Goal: Task Accomplishment & Management: Manage account settings

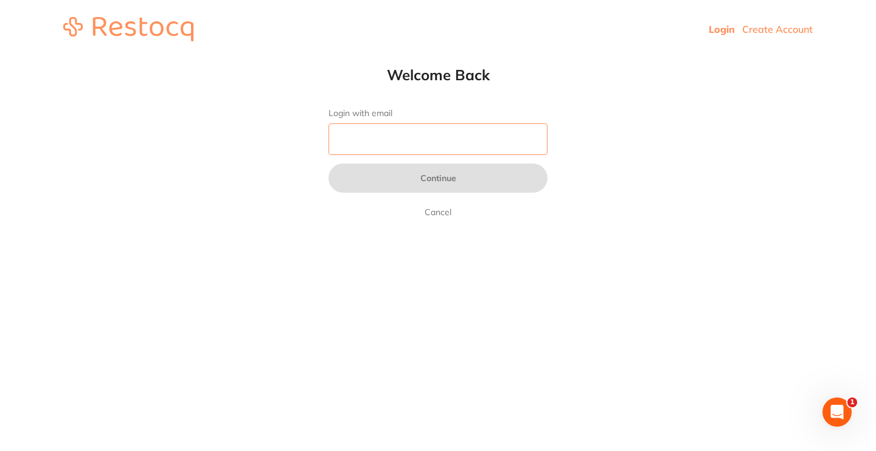
click at [399, 141] on input "Login with email" at bounding box center [438, 140] width 219 height 32
click at [720, 24] on link "Login" at bounding box center [722, 29] width 26 height 12
click at [359, 152] on input "Login with email" at bounding box center [438, 140] width 219 height 32
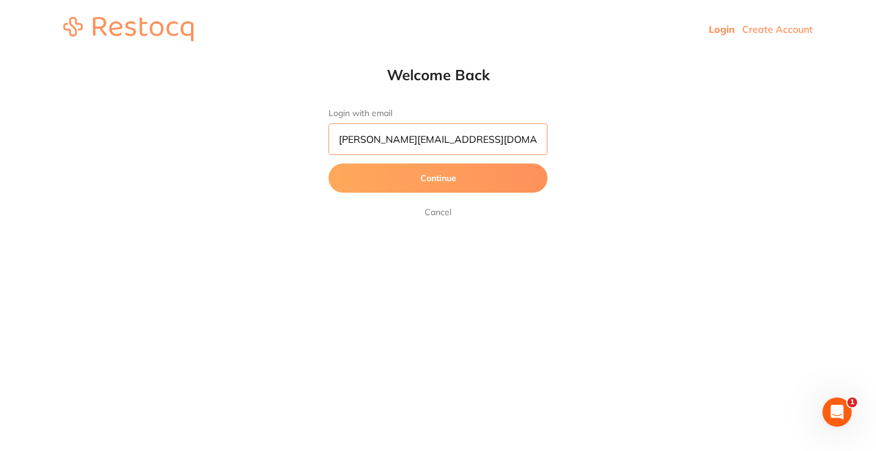
type input "jason.balwyn@yahoo.com"
click at [363, 183] on button "Continue" at bounding box center [438, 178] width 219 height 29
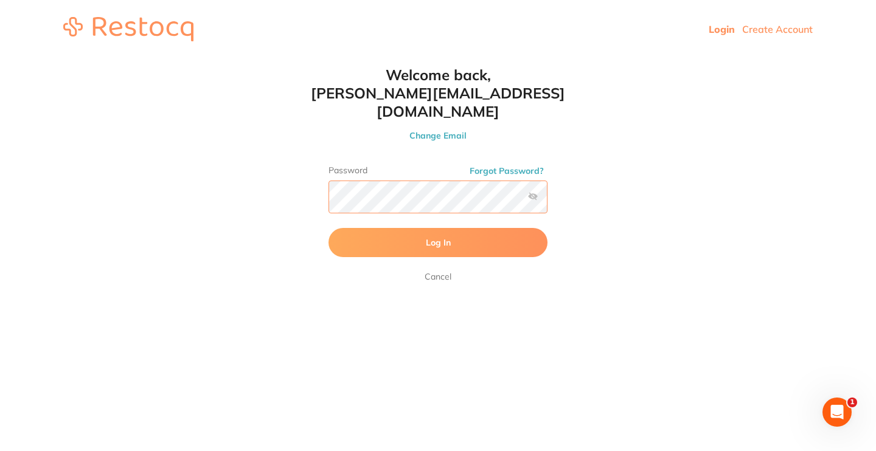
click at [438, 228] on button "Log In" at bounding box center [438, 242] width 219 height 29
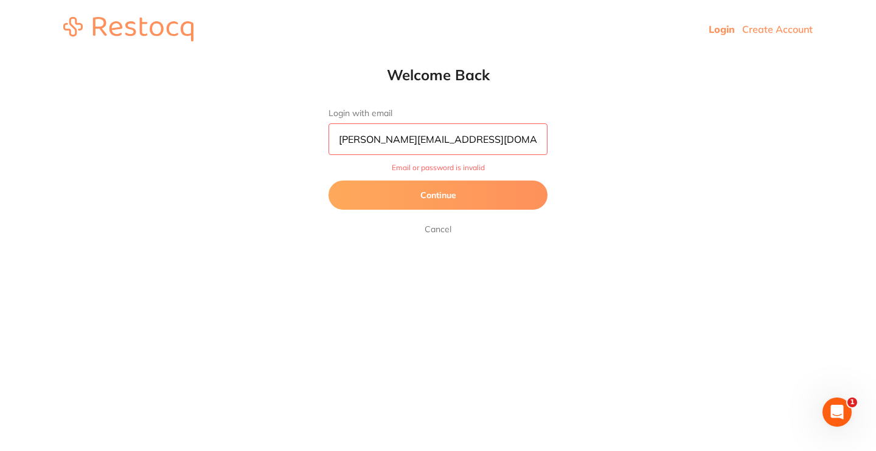
click at [432, 138] on input "jason.balwyn@yahoo.com" at bounding box center [438, 140] width 219 height 32
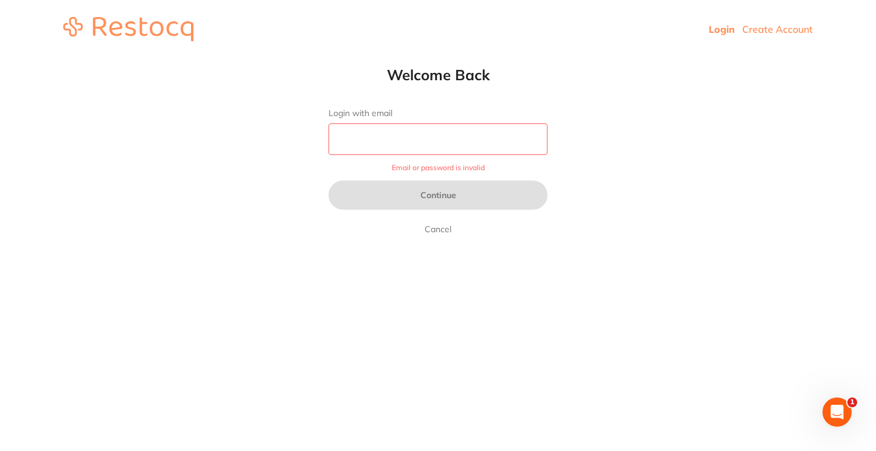
click at [386, 138] on input "Login with email" at bounding box center [438, 140] width 219 height 32
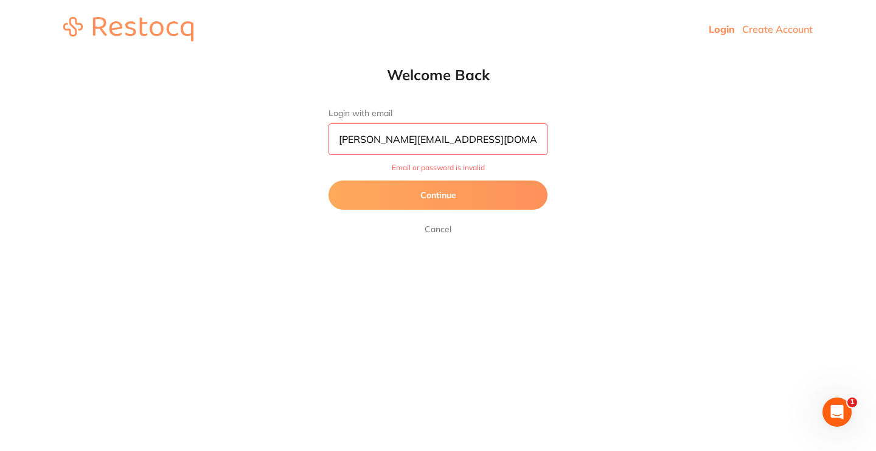
type input "[PERSON_NAME][EMAIL_ADDRESS][DOMAIN_NAME]"
click at [438, 195] on button "Continue" at bounding box center [438, 195] width 219 height 29
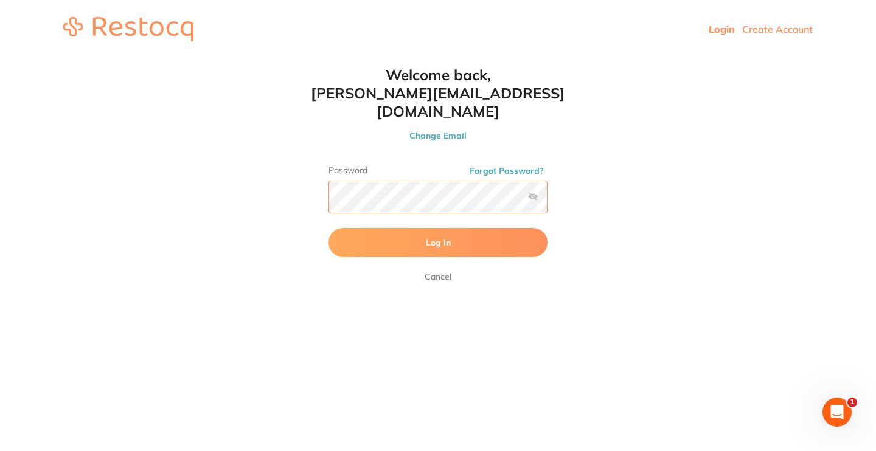
click at [438, 228] on button "Log In" at bounding box center [438, 242] width 219 height 29
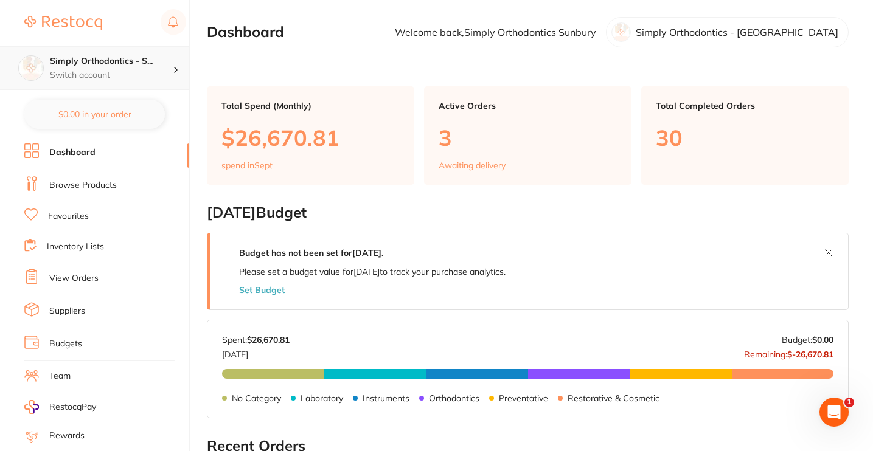
click at [119, 69] on p "Switch account" at bounding box center [111, 75] width 123 height 12
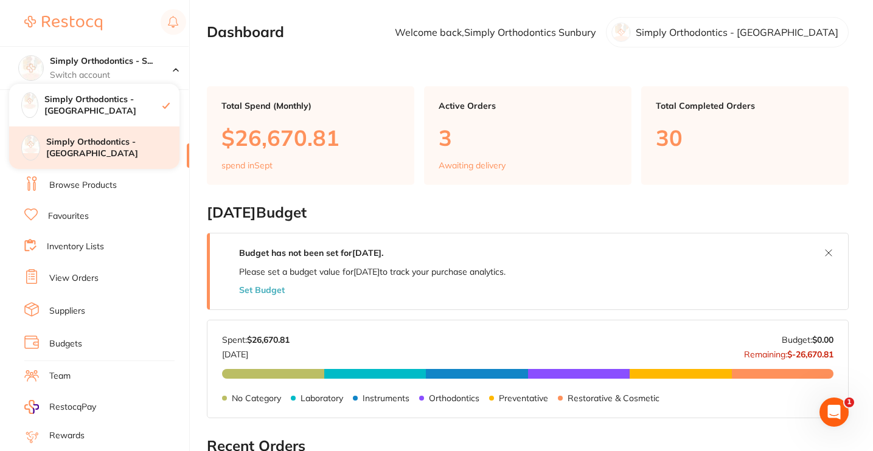
click at [116, 142] on h4 "Simply Orthodontics - [GEOGRAPHIC_DATA]" at bounding box center [112, 148] width 133 height 24
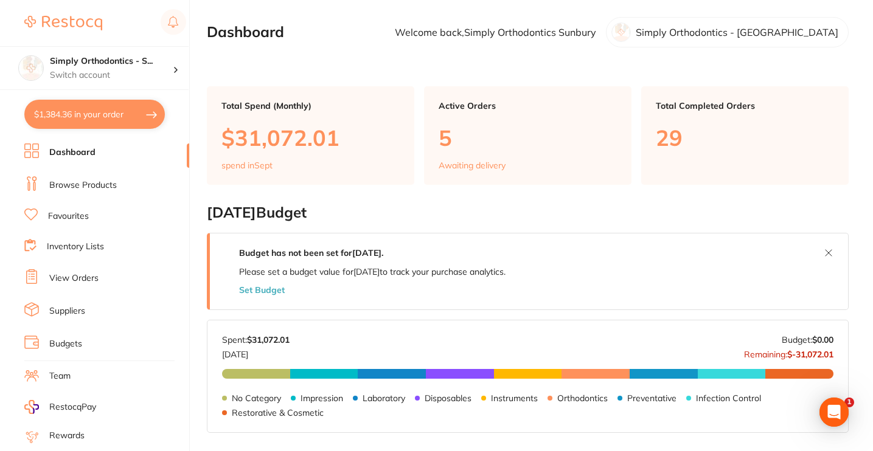
click at [67, 271] on li "View Orders" at bounding box center [106, 279] width 165 height 18
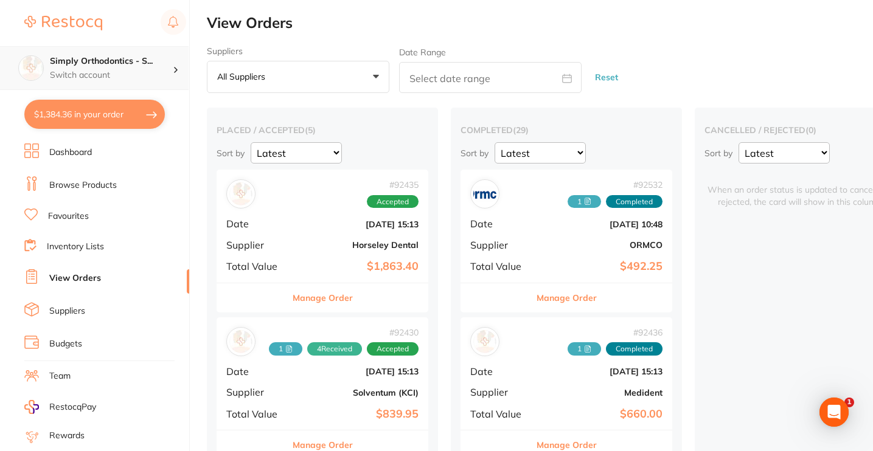
click at [153, 68] on div "Simply Orthodontics - S... Switch account" at bounding box center [111, 68] width 123 height 26
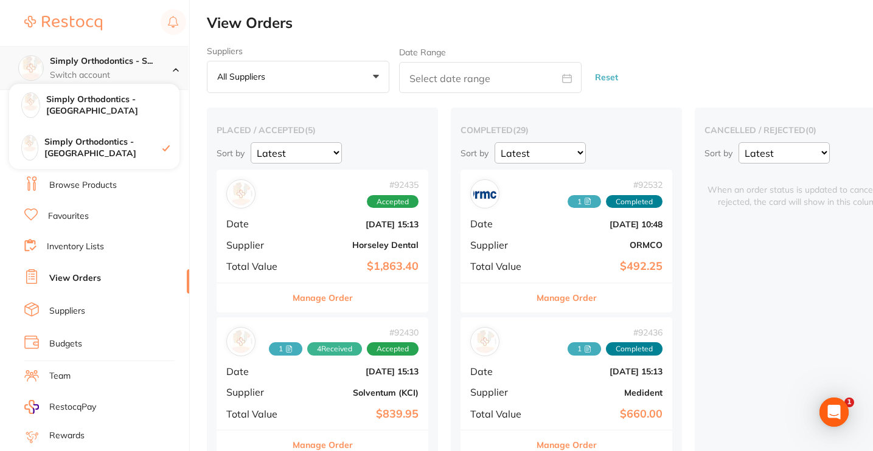
click at [153, 68] on div "Simply Orthodontics - S... Switch account" at bounding box center [111, 68] width 123 height 26
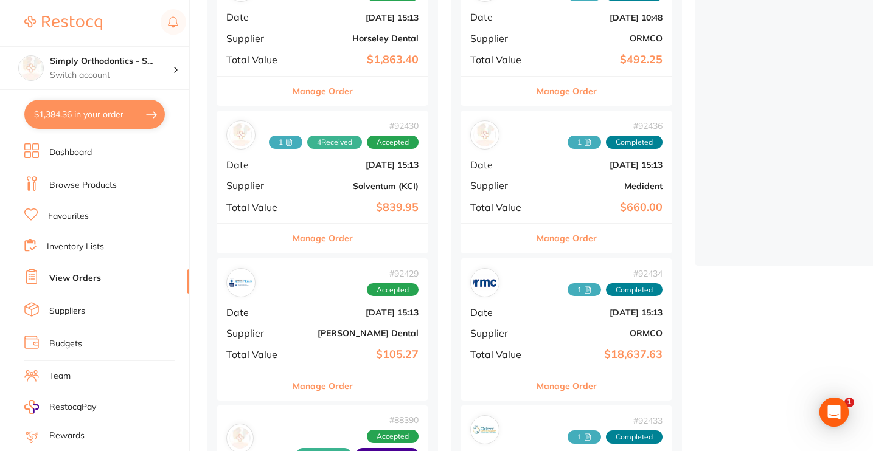
scroll to position [248, 0]
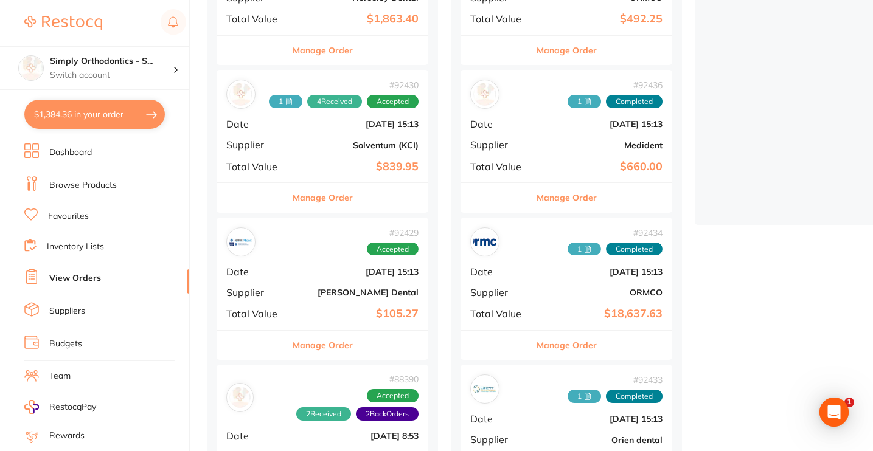
click at [318, 343] on button "Manage Order" at bounding box center [323, 345] width 60 height 29
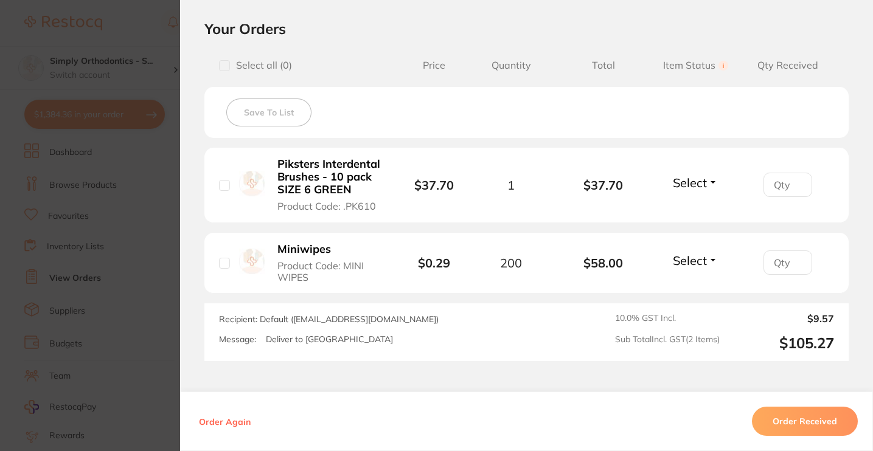
scroll to position [282, 0]
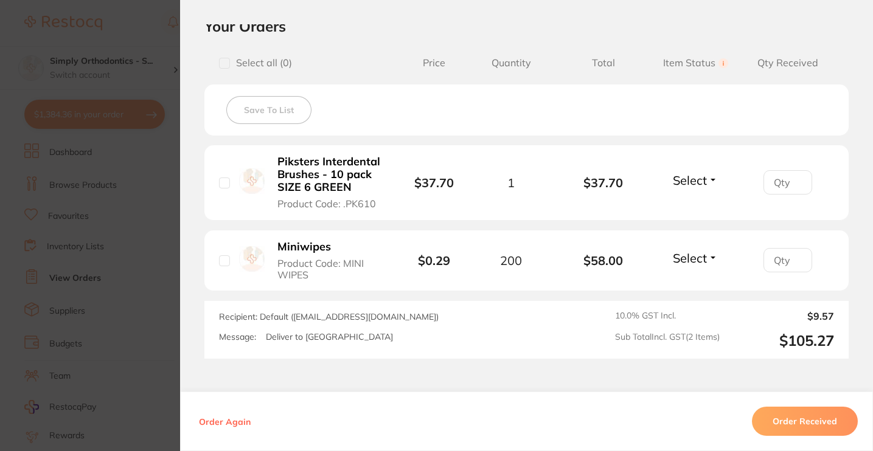
click at [691, 185] on span "Select" at bounding box center [690, 180] width 34 height 15
click at [686, 202] on button "Received" at bounding box center [695, 207] width 31 height 19
click at [689, 266] on span "Select" at bounding box center [690, 258] width 34 height 15
click at [693, 287] on span "Received" at bounding box center [695, 284] width 31 height 9
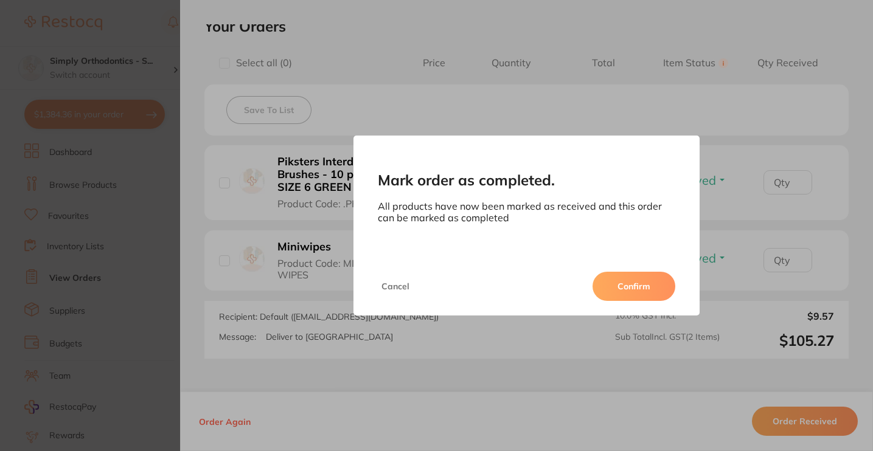
click at [644, 284] on button "Confirm" at bounding box center [634, 286] width 83 height 29
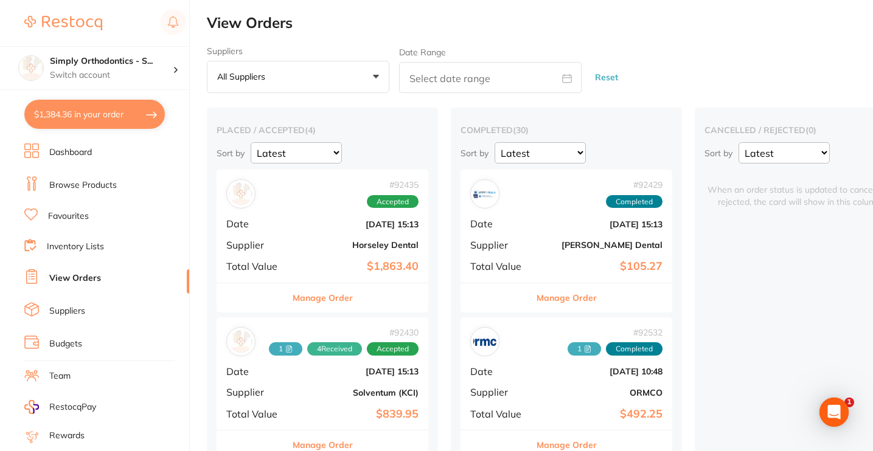
click at [551, 298] on button "Manage Order" at bounding box center [567, 298] width 60 height 29
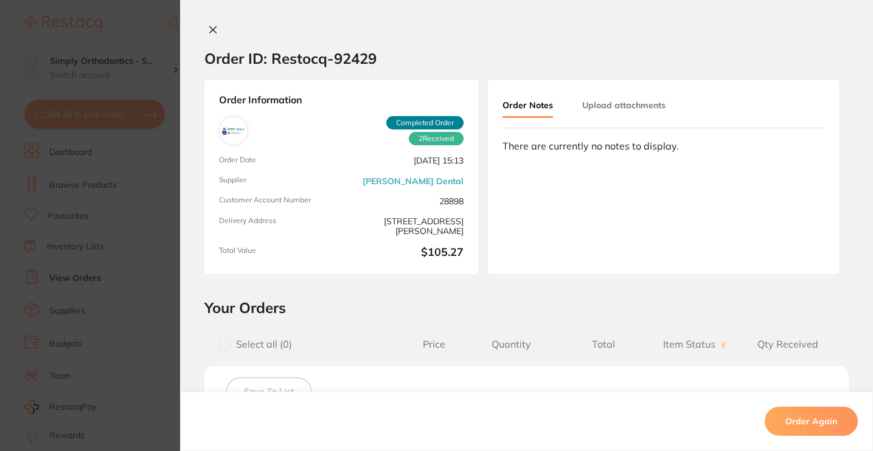
click at [619, 99] on button "Upload attachments" at bounding box center [623, 105] width 83 height 22
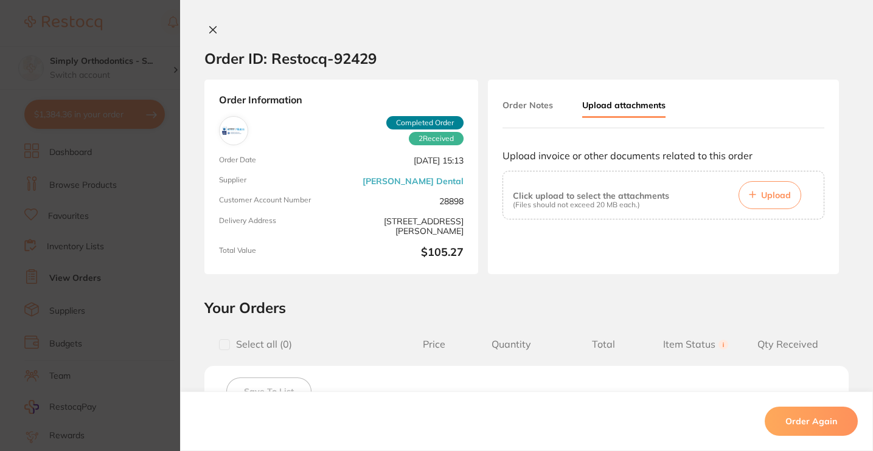
click at [762, 208] on button "Upload" at bounding box center [770, 195] width 63 height 28
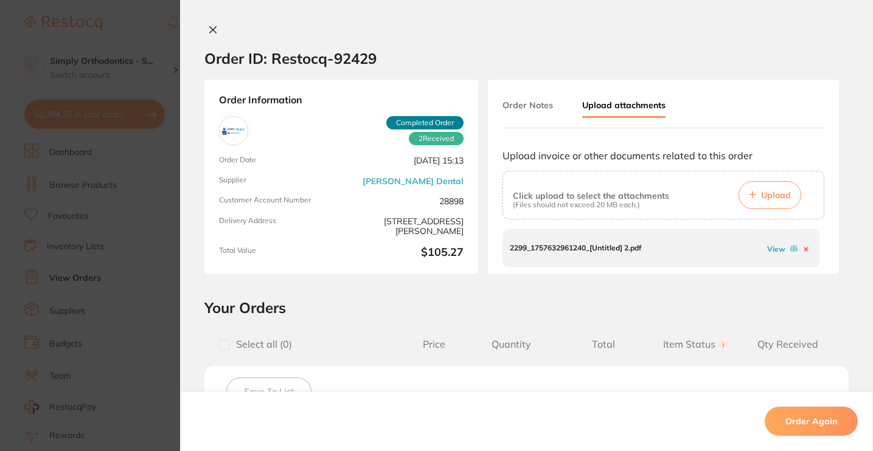
click at [770, 247] on link "View" at bounding box center [776, 249] width 18 height 9
click at [211, 26] on icon at bounding box center [213, 30] width 10 height 10
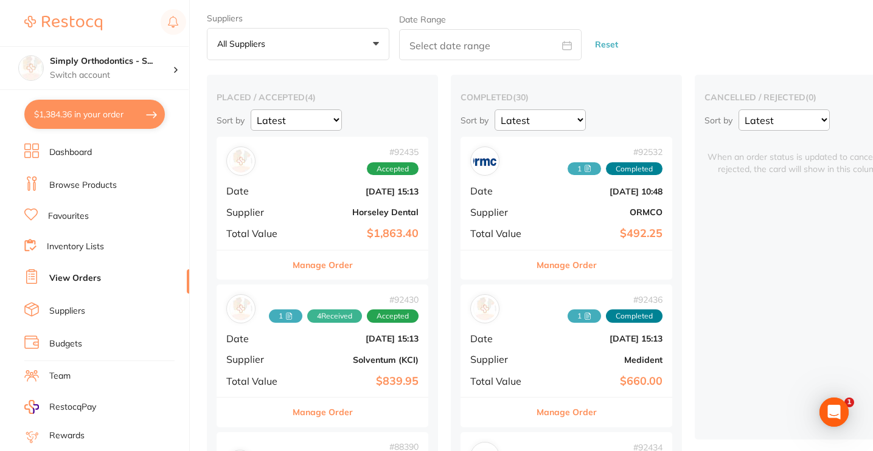
scroll to position [38, 0]
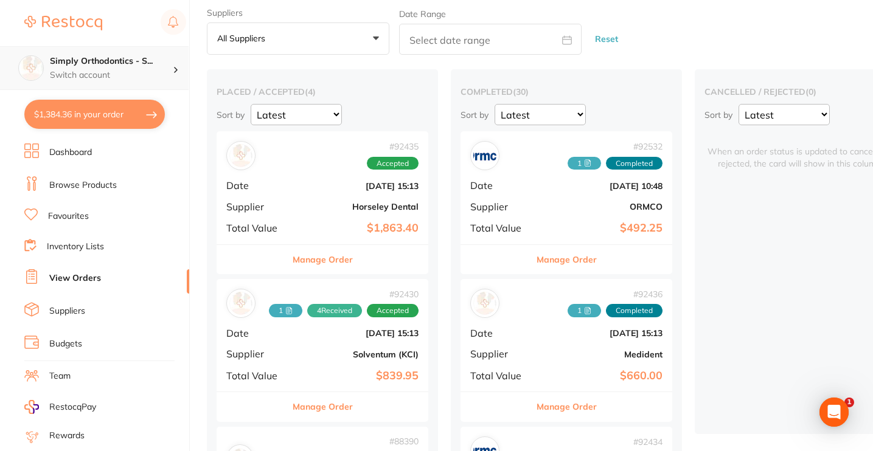
click at [74, 69] on p "Switch account" at bounding box center [111, 75] width 123 height 12
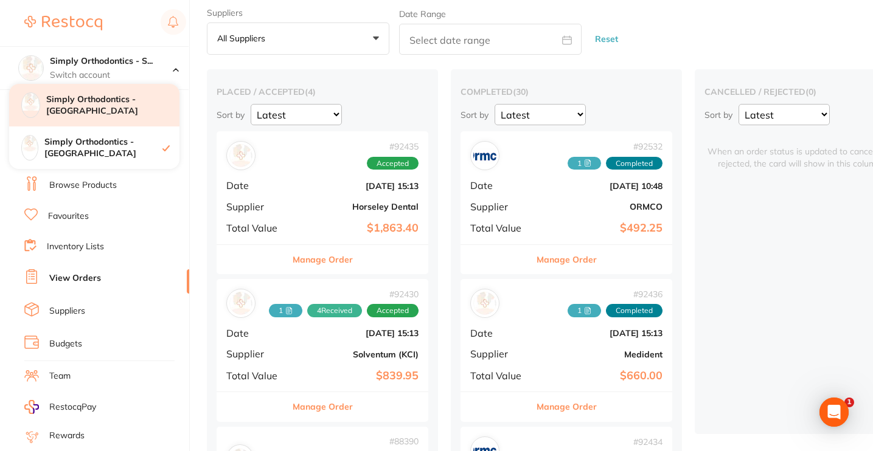
click at [86, 100] on h4 "Simply Orthodontics - [GEOGRAPHIC_DATA]" at bounding box center [112, 106] width 133 height 24
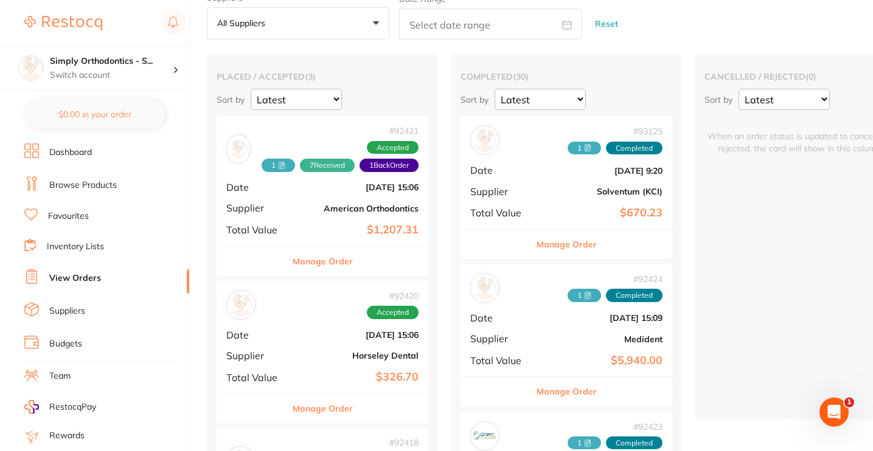
click at [342, 262] on button "Manage Order" at bounding box center [323, 261] width 60 height 29
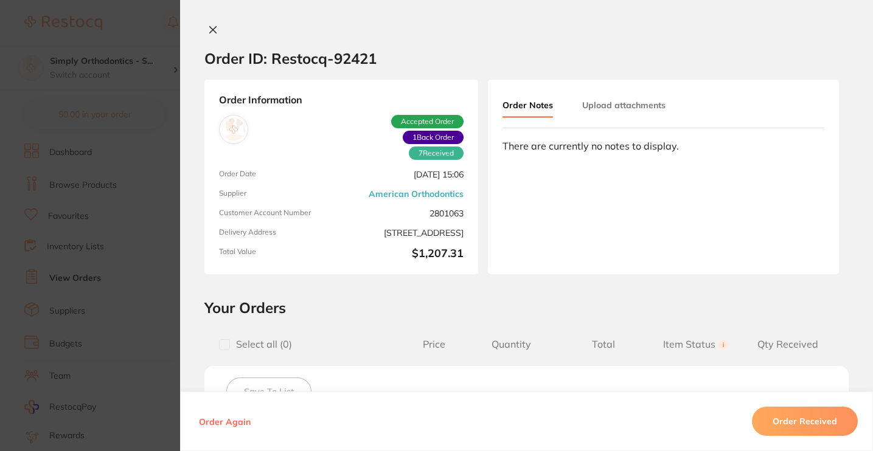
click at [209, 33] on icon at bounding box center [213, 30] width 10 height 10
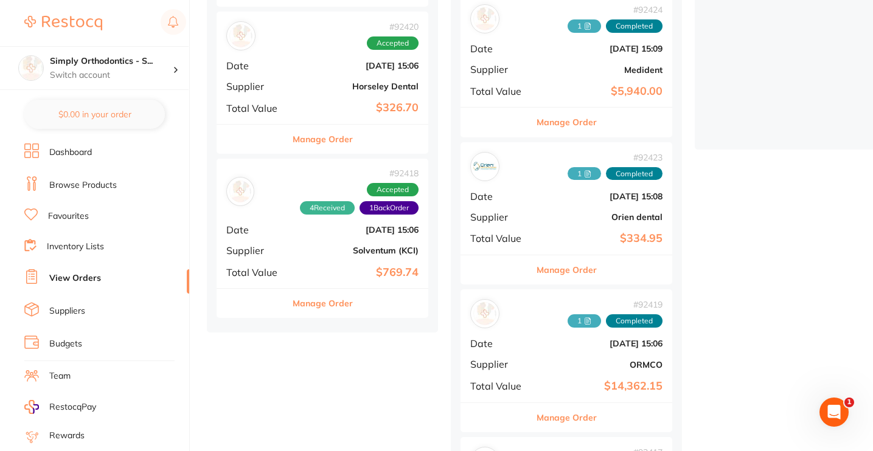
scroll to position [330, 0]
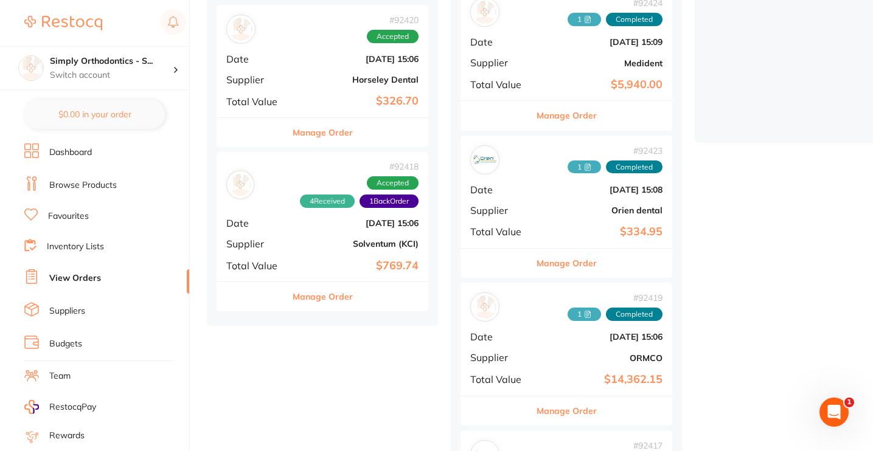
click at [318, 290] on button "Manage Order" at bounding box center [323, 296] width 60 height 29
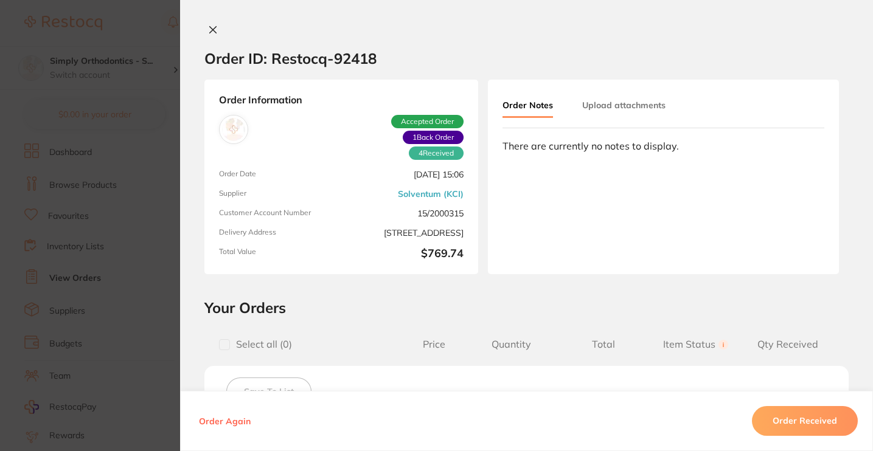
click at [206, 24] on div "Order ID: Restocq- 92418 Order Information 4 Received 1 Back Order Accepted Ord…" at bounding box center [526, 225] width 693 height 451
click at [208, 31] on icon at bounding box center [213, 30] width 10 height 10
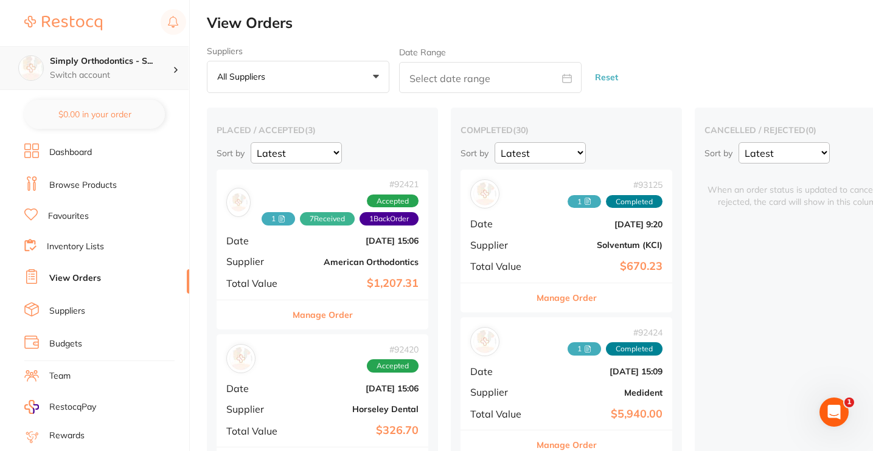
click at [131, 53] on div "Simply Orthodontics - S... Switch account" at bounding box center [94, 68] width 189 height 44
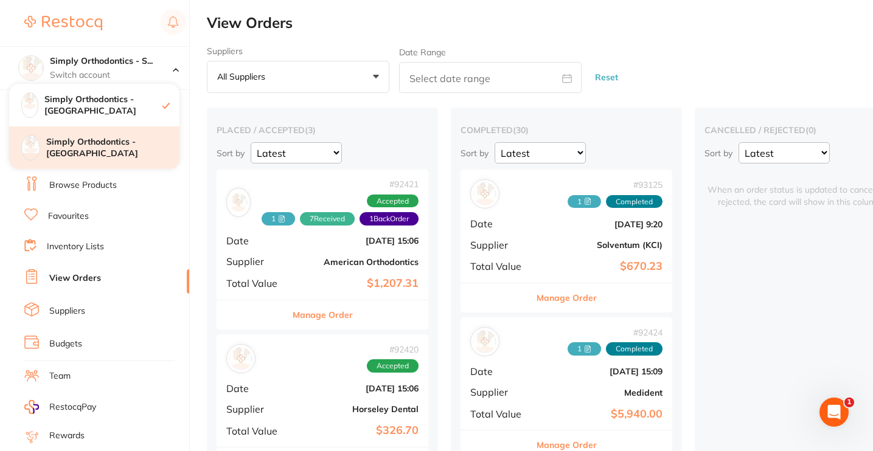
click at [115, 144] on h4 "Simply Orthodontics - [GEOGRAPHIC_DATA]" at bounding box center [112, 148] width 133 height 24
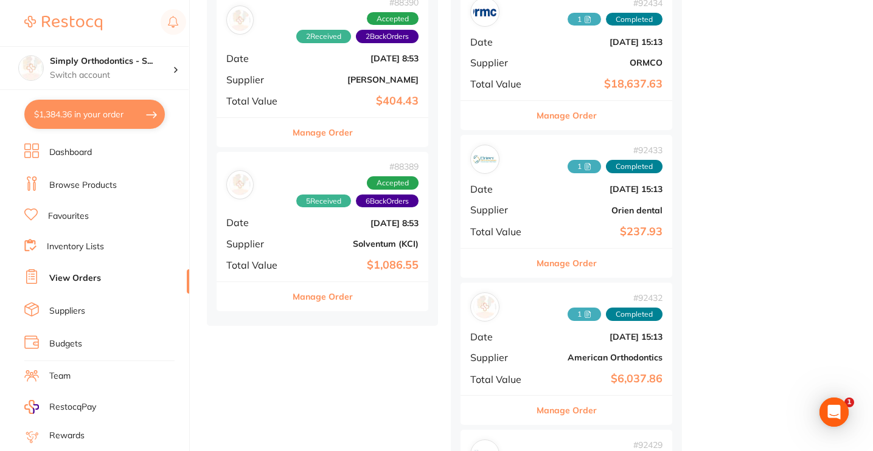
click at [326, 296] on button "Manage Order" at bounding box center [323, 296] width 60 height 29
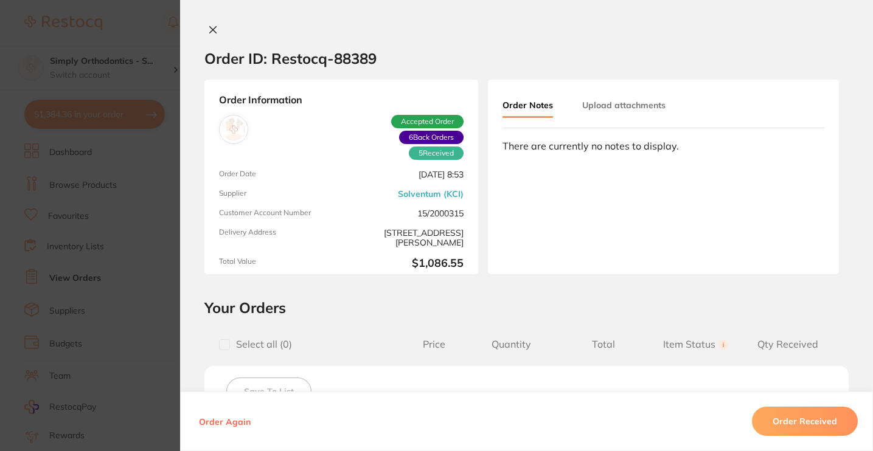
click at [213, 31] on icon at bounding box center [213, 30] width 10 height 10
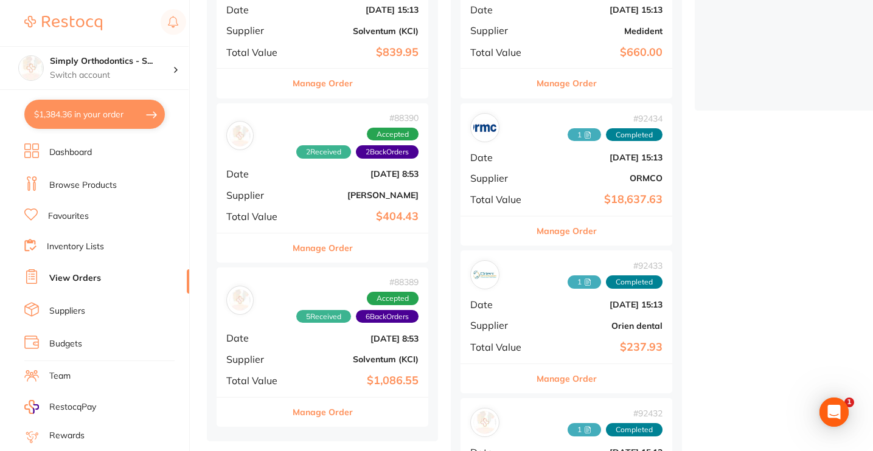
scroll to position [362, 0]
click at [143, 62] on h4 "Simply Orthodontics - S..." at bounding box center [111, 61] width 123 height 12
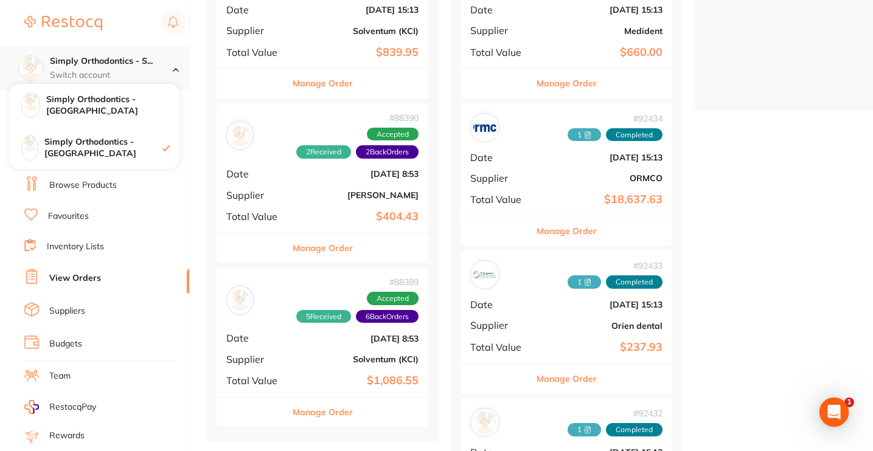
click at [143, 62] on h4 "Simply Orthodontics - S..." at bounding box center [111, 61] width 123 height 12
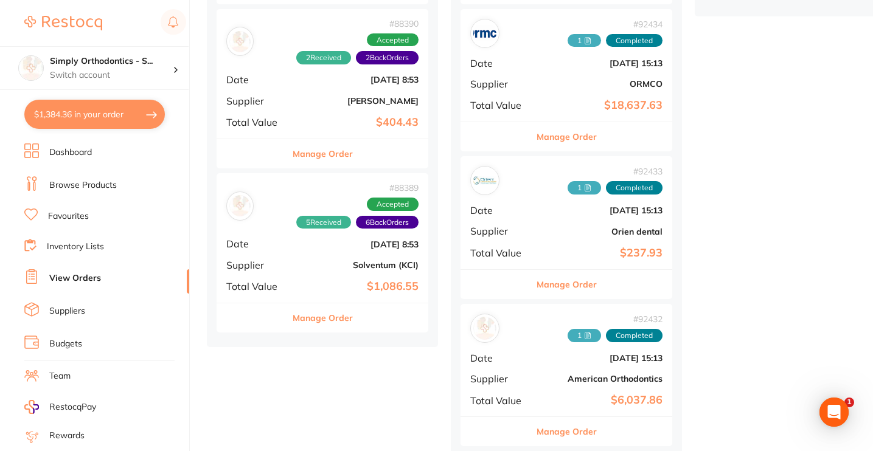
scroll to position [459, 0]
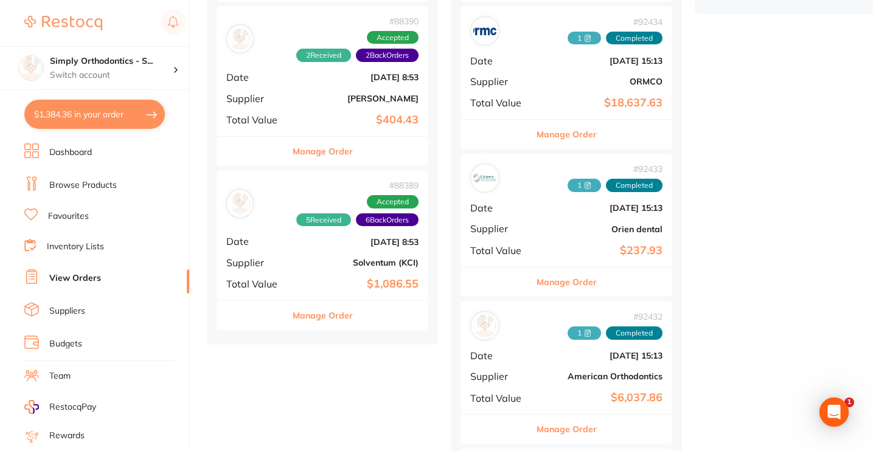
click at [322, 311] on button "Manage Order" at bounding box center [323, 315] width 60 height 29
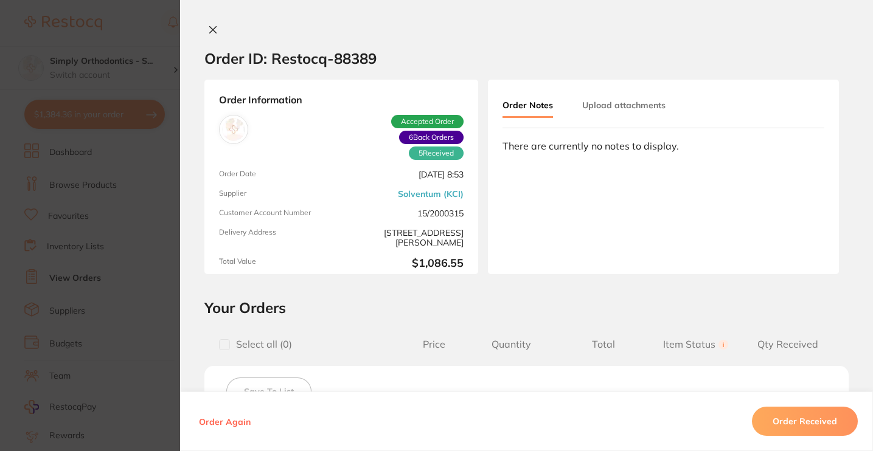
click at [208, 26] on icon at bounding box center [213, 30] width 10 height 10
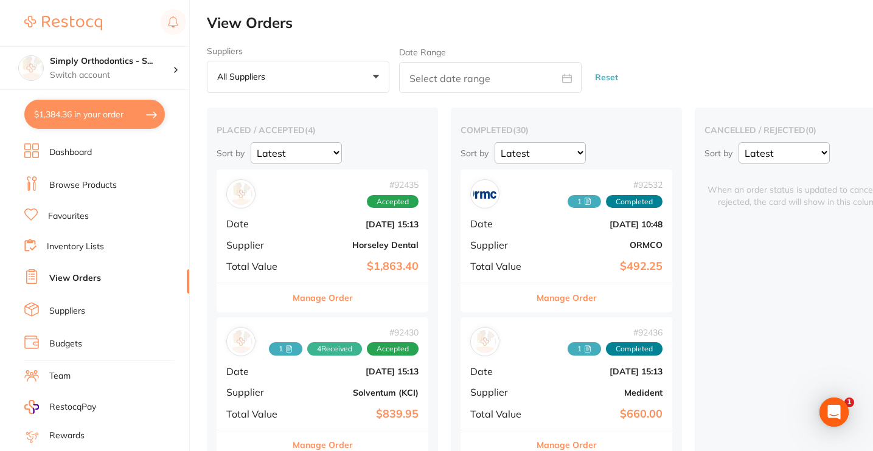
click at [109, 116] on button "$1,384.36 in your order" at bounding box center [94, 114] width 141 height 29
checkbox input "true"
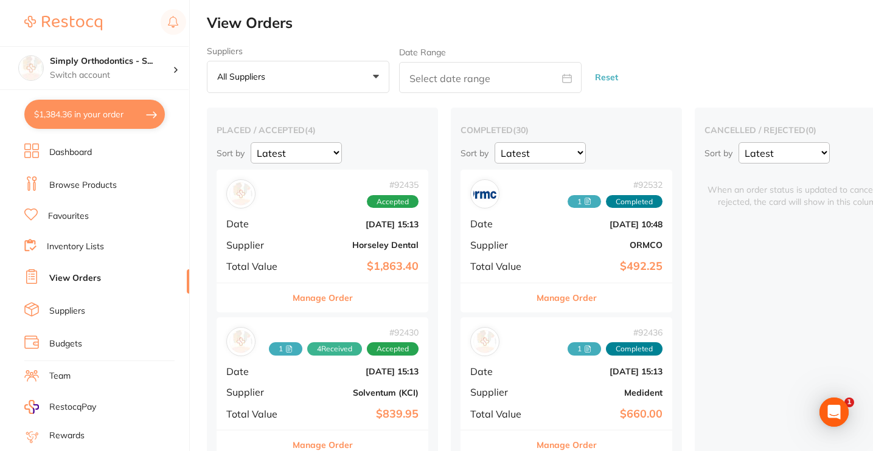
checkbox input "true"
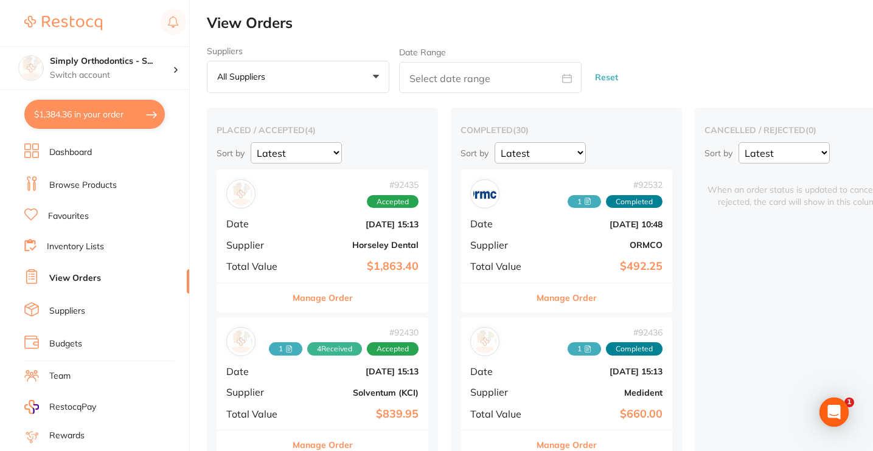
checkbox input "true"
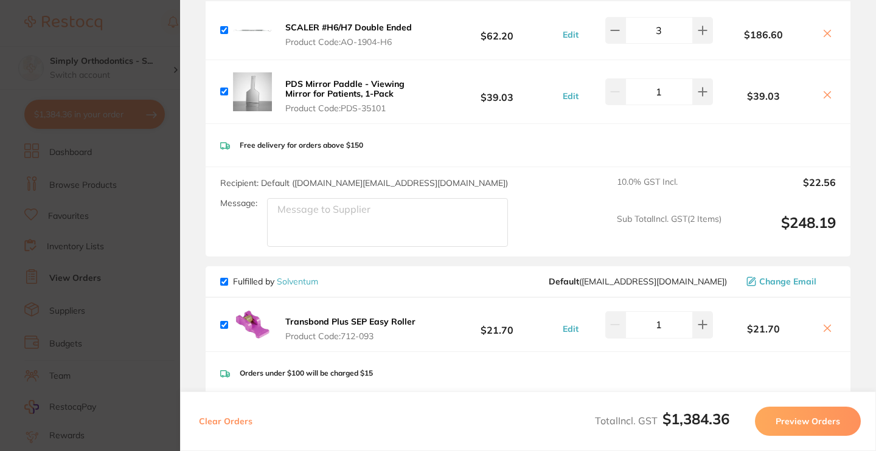
scroll to position [148, 0]
click at [318, 218] on textarea "Message:" at bounding box center [387, 223] width 241 height 49
type textarea "Deliver to [GEOGRAPHIC_DATA]"
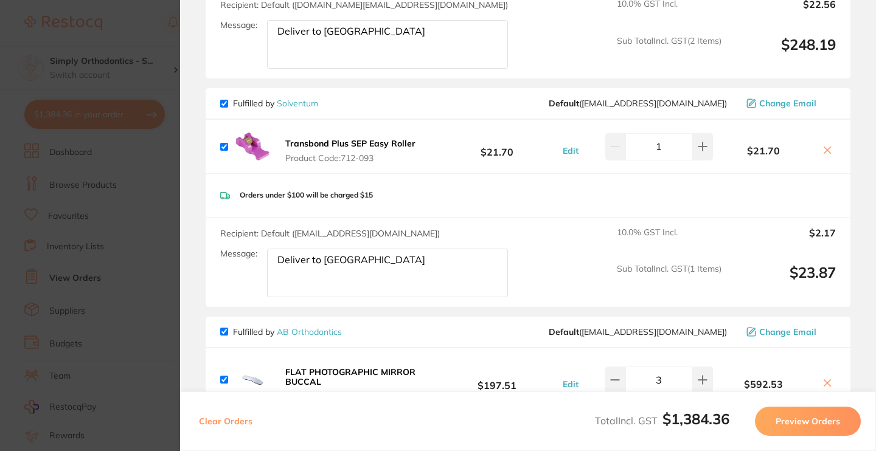
scroll to position [346, 0]
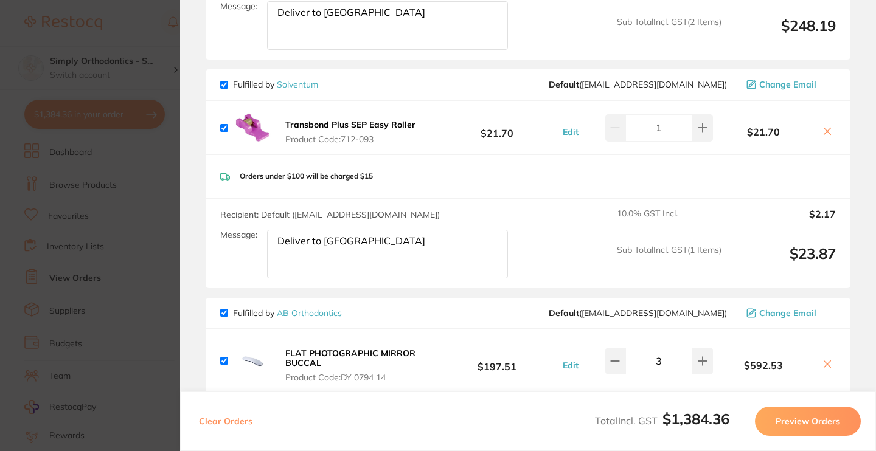
click at [826, 135] on icon at bounding box center [828, 132] width 10 height 10
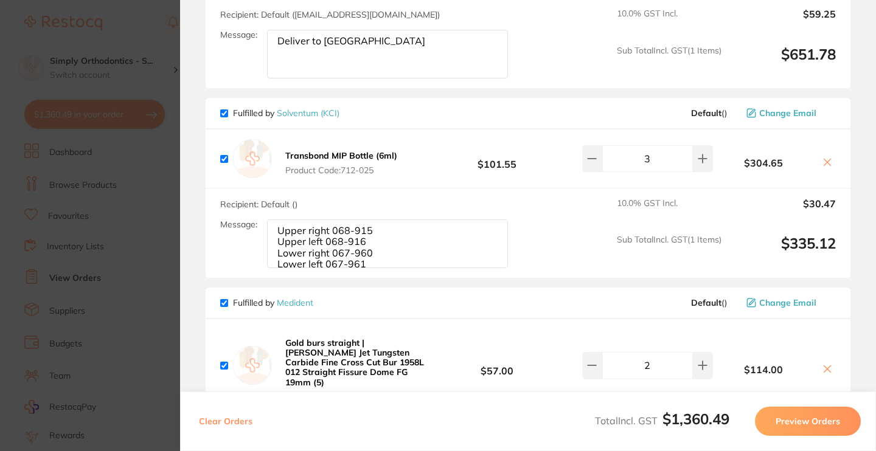
scroll to position [579, 0]
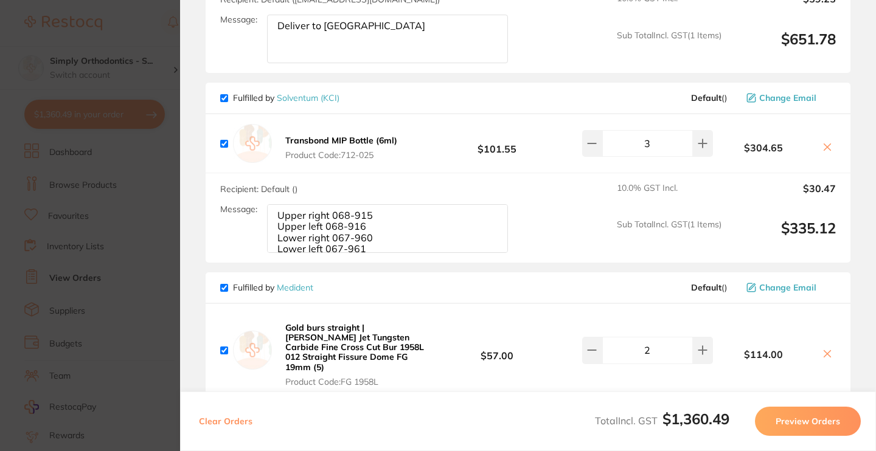
click at [828, 152] on icon at bounding box center [828, 147] width 10 height 10
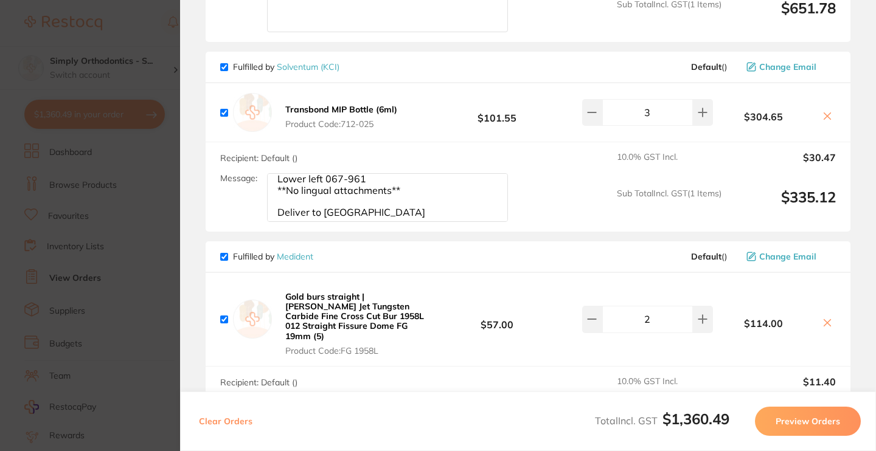
scroll to position [598, 0]
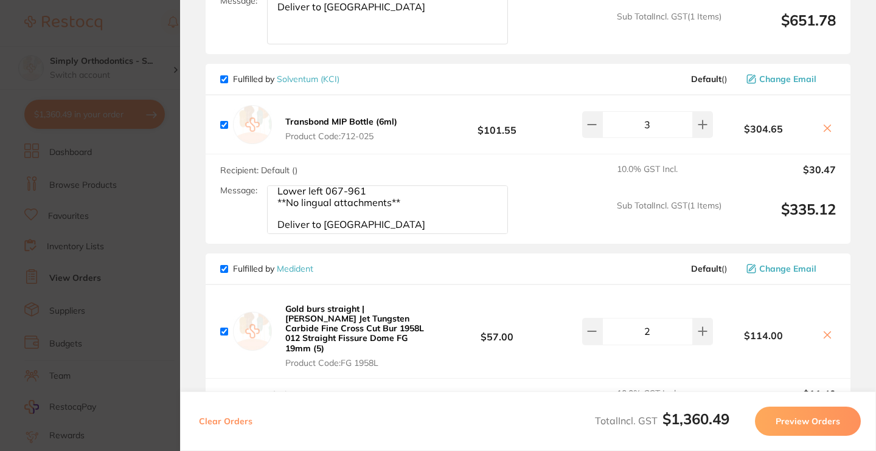
click at [828, 133] on icon at bounding box center [828, 129] width 10 height 10
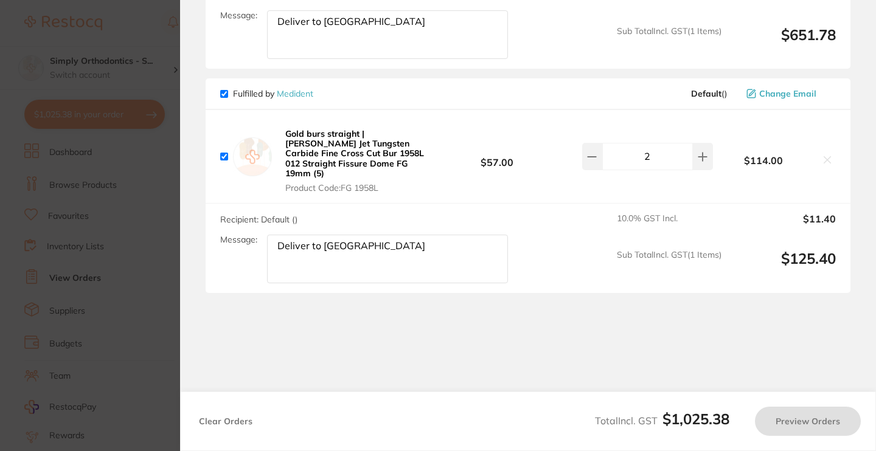
checkbox input "true"
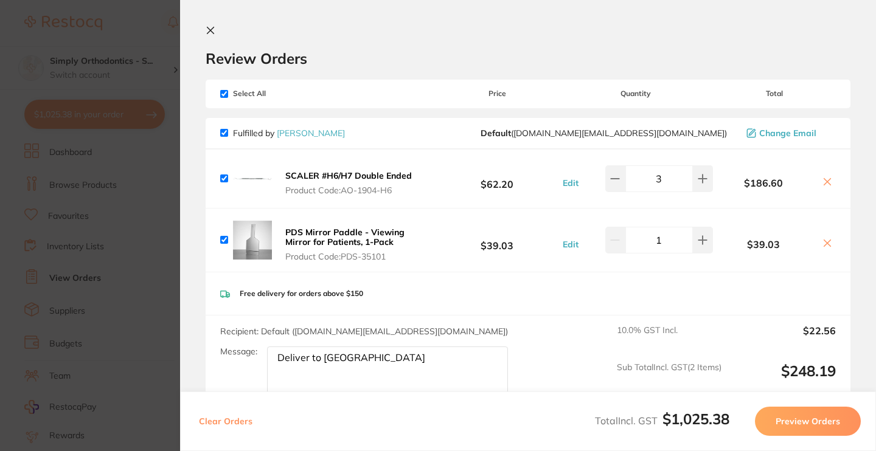
scroll to position [0, 0]
click at [214, 30] on icon at bounding box center [211, 31] width 10 height 10
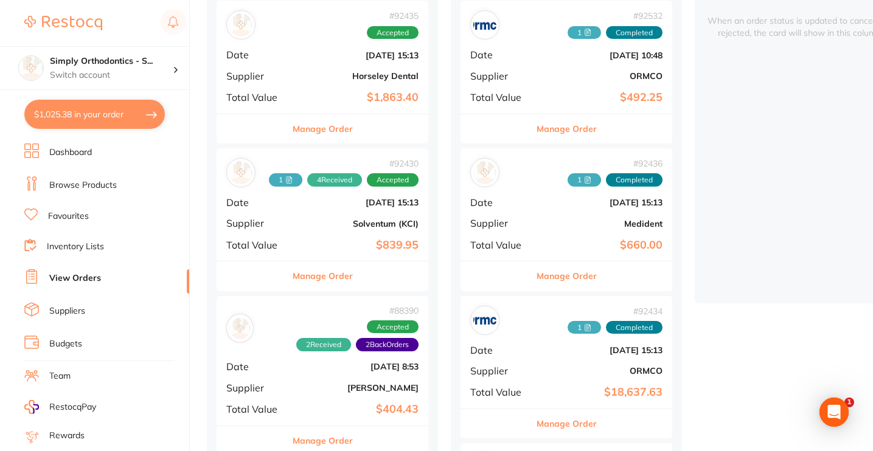
scroll to position [167, 0]
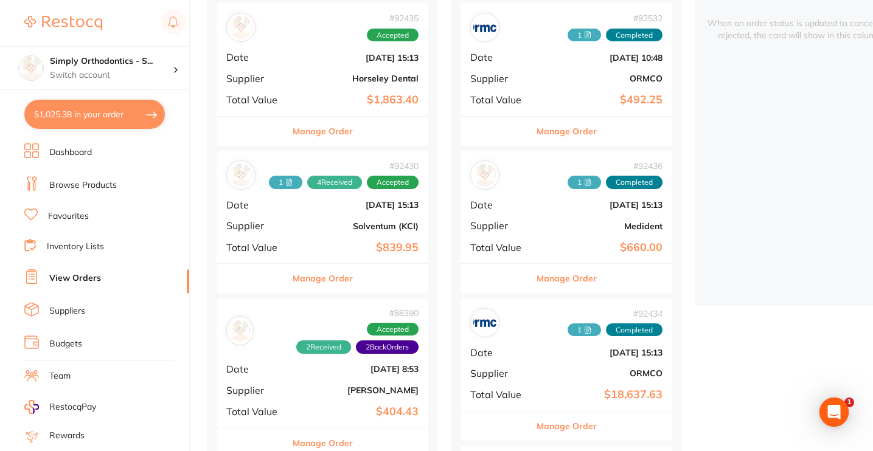
click at [327, 281] on button "Manage Order" at bounding box center [323, 278] width 60 height 29
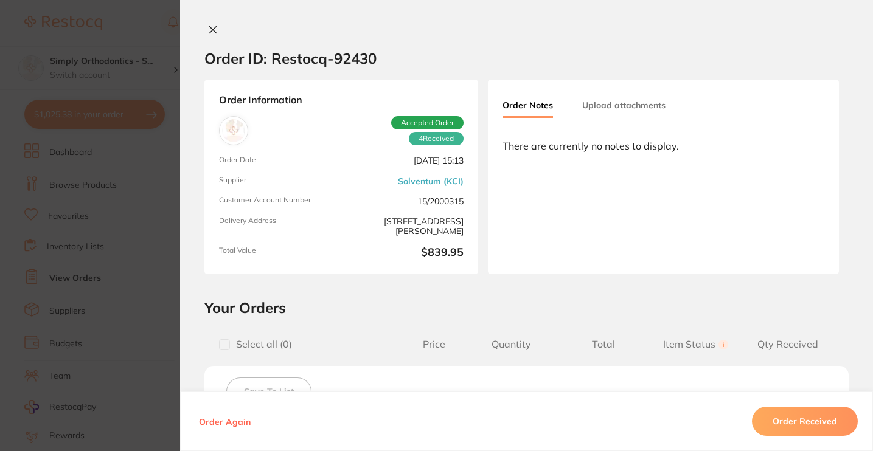
click at [211, 26] on icon at bounding box center [213, 30] width 10 height 10
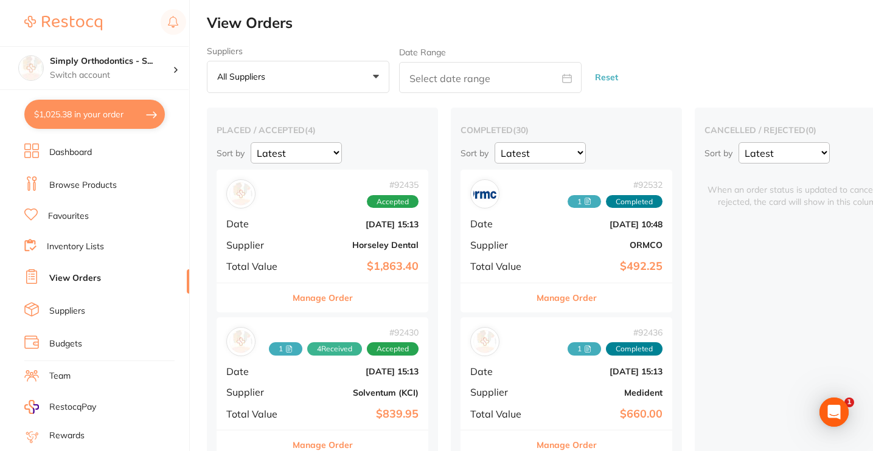
scroll to position [2, 0]
